Goal: Check status: Check status

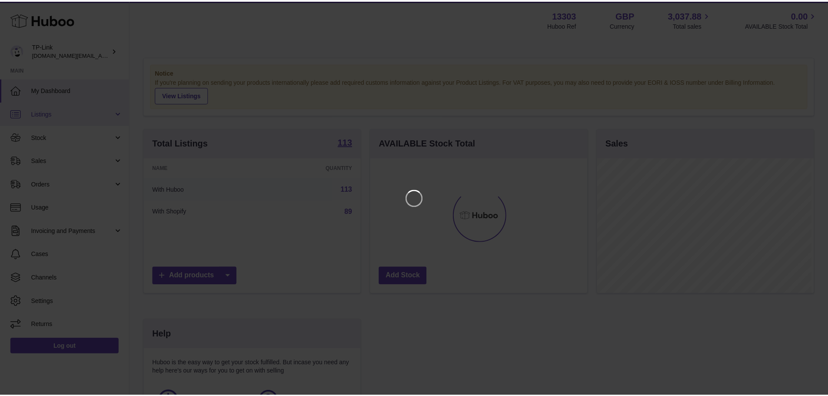
scroll to position [136, 219]
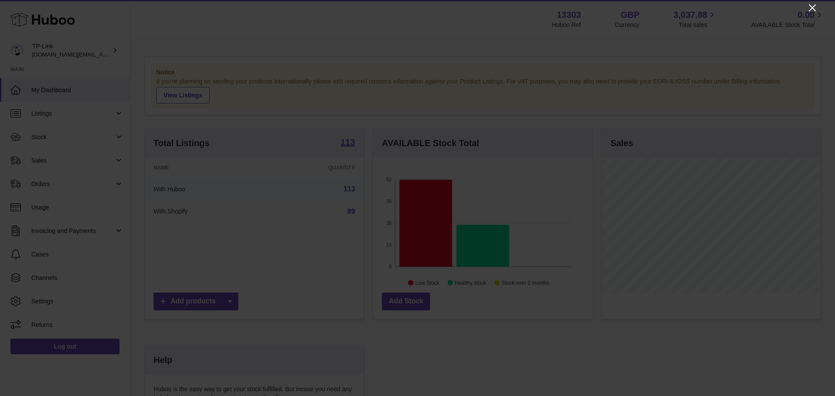
click at [810, 8] on icon "Close" at bounding box center [812, 8] width 10 height 10
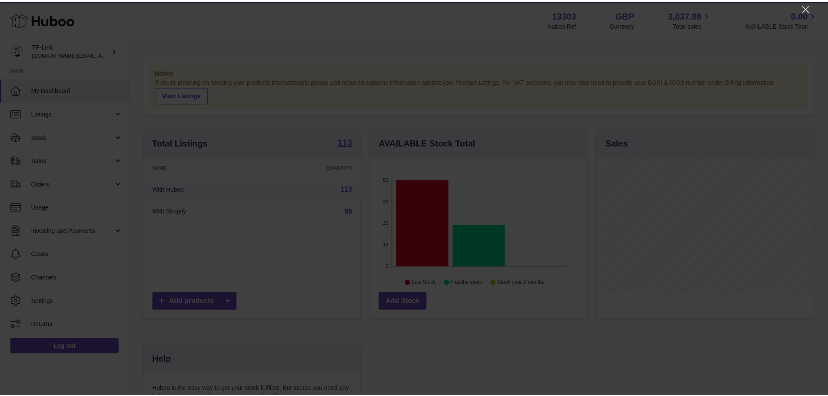
scroll to position [434606, 434525]
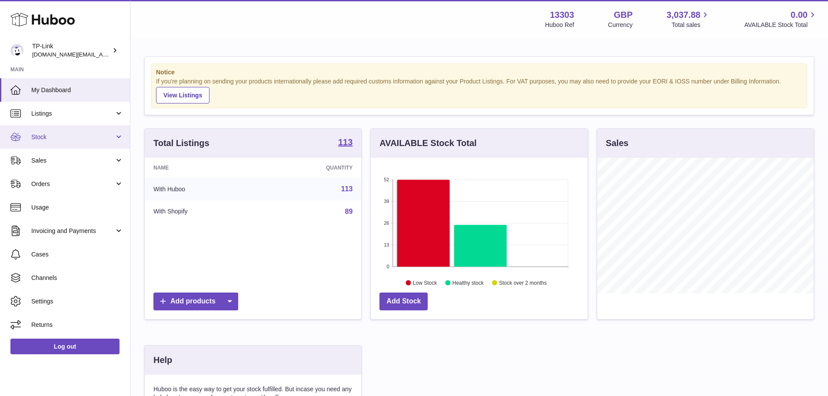
click at [67, 138] on span "Stock" at bounding box center [72, 137] width 83 height 8
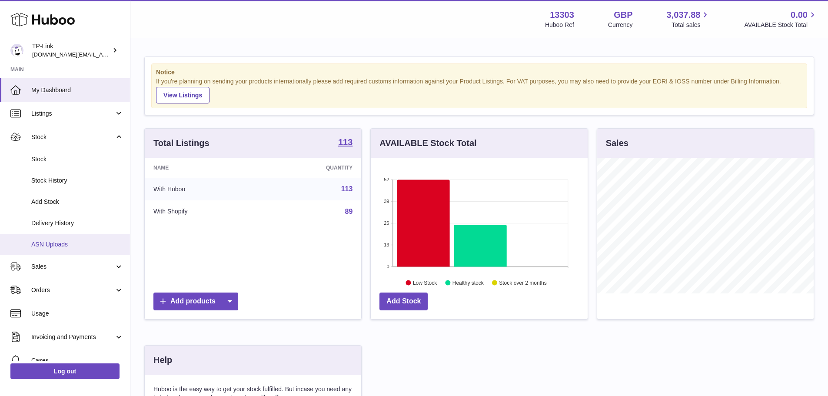
click at [51, 246] on span "ASN Uploads" at bounding box center [77, 244] width 92 height 8
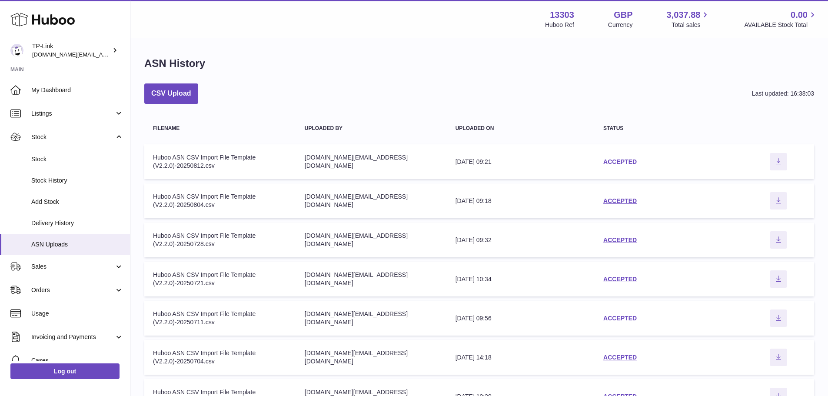
click at [610, 160] on link "ACCEPTED" at bounding box center [619, 161] width 33 height 7
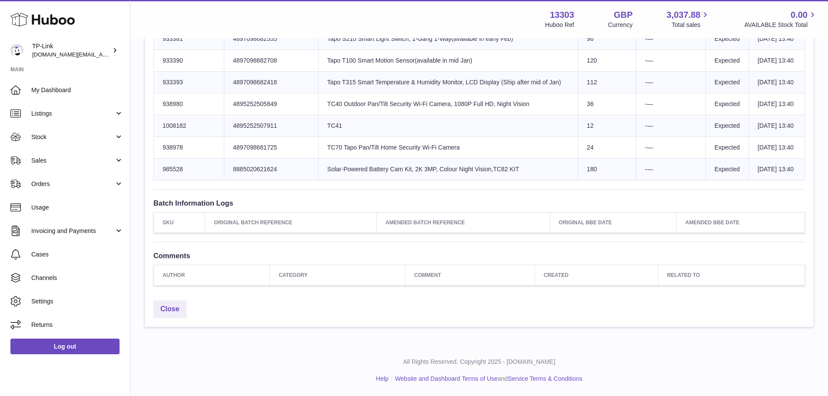
scroll to position [1275, 0]
